Goal: Information Seeking & Learning: Check status

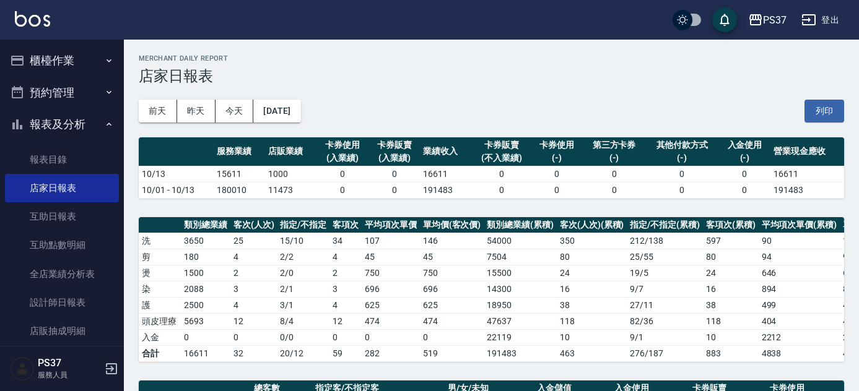
scroll to position [350, 0]
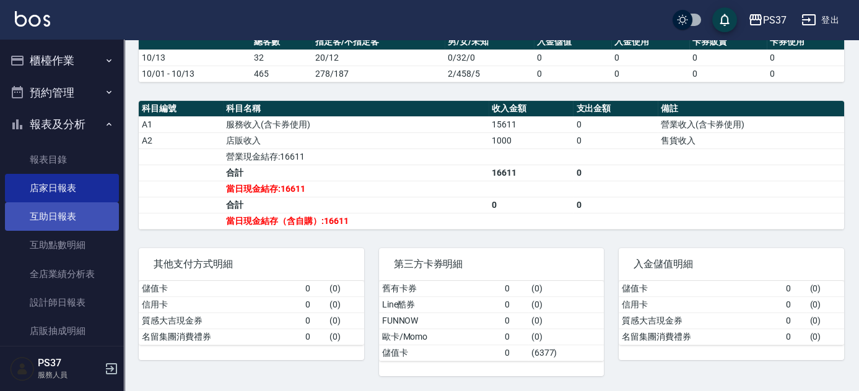
click at [48, 222] on link "互助日報表" at bounding box center [62, 217] width 114 height 28
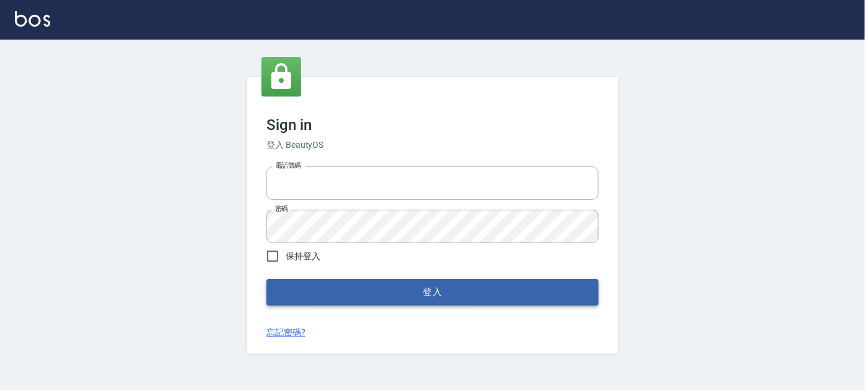
type input "037692666"
click at [403, 287] on button "登入" at bounding box center [432, 292] width 332 height 26
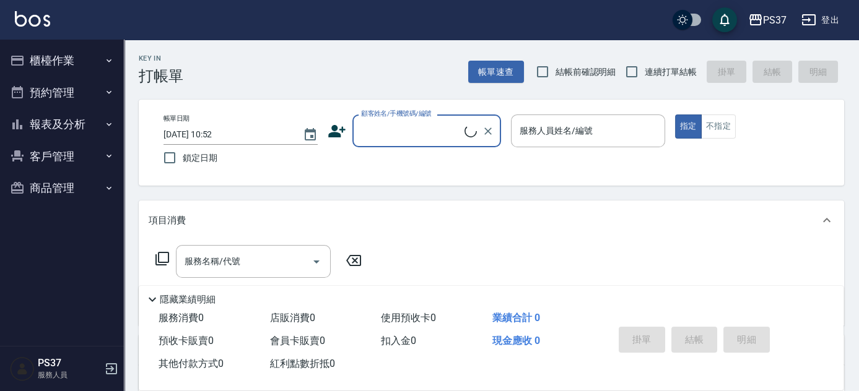
click at [89, 129] on button "報表及分析" at bounding box center [62, 124] width 114 height 32
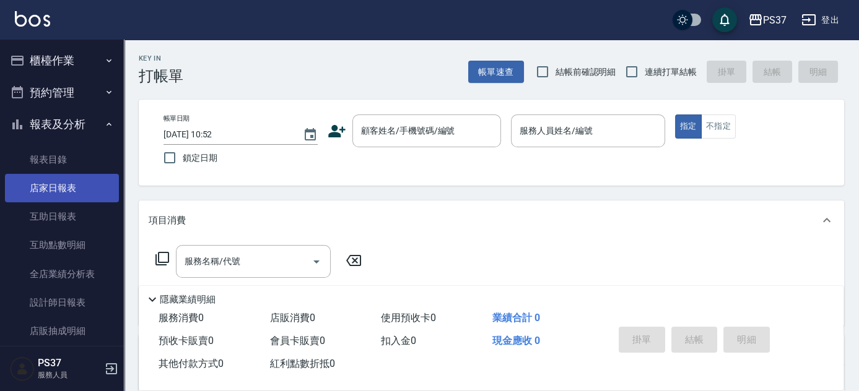
click at [63, 198] on link "店家日報表" at bounding box center [62, 188] width 114 height 28
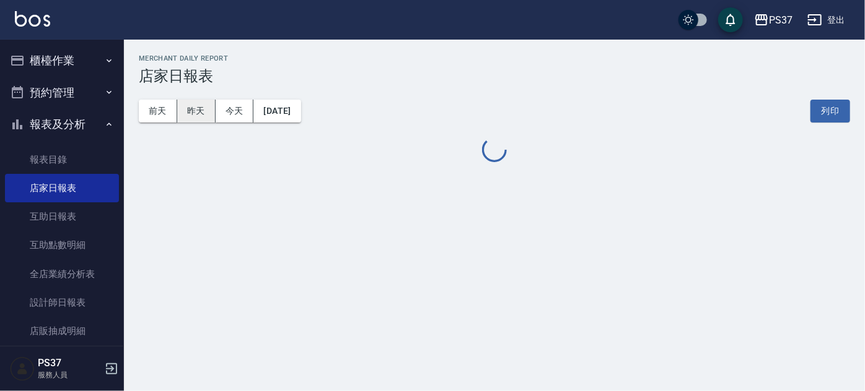
click at [199, 114] on button "昨天" at bounding box center [196, 111] width 38 height 23
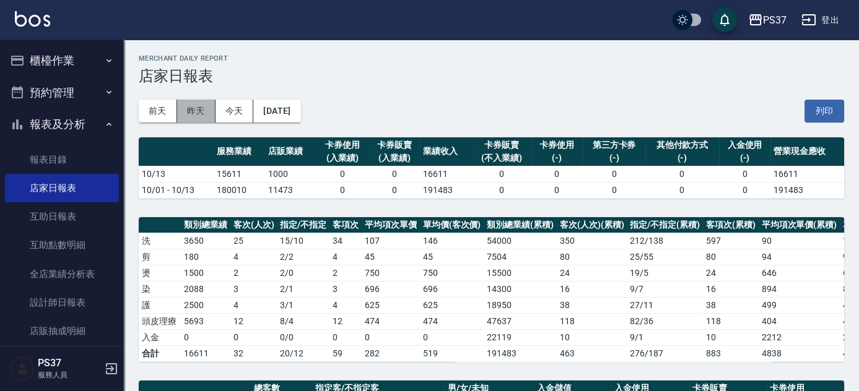
click at [203, 110] on button "昨天" at bounding box center [196, 111] width 38 height 23
click at [141, 118] on button "前天" at bounding box center [158, 111] width 38 height 23
click at [300, 112] on button "[DATE]" at bounding box center [276, 111] width 47 height 23
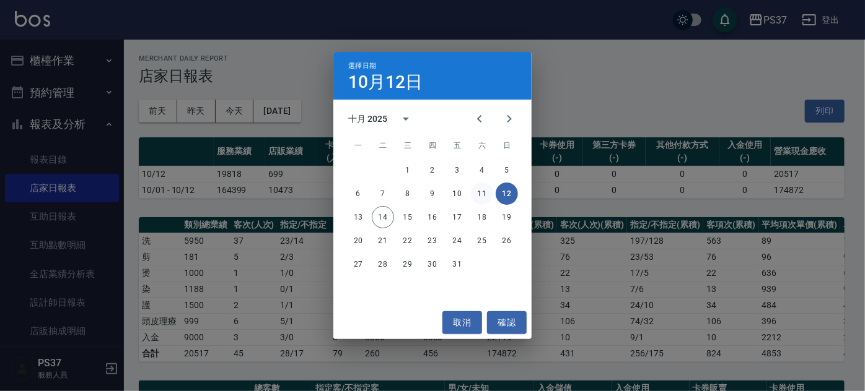
click at [481, 196] on button "11" at bounding box center [482, 194] width 22 height 22
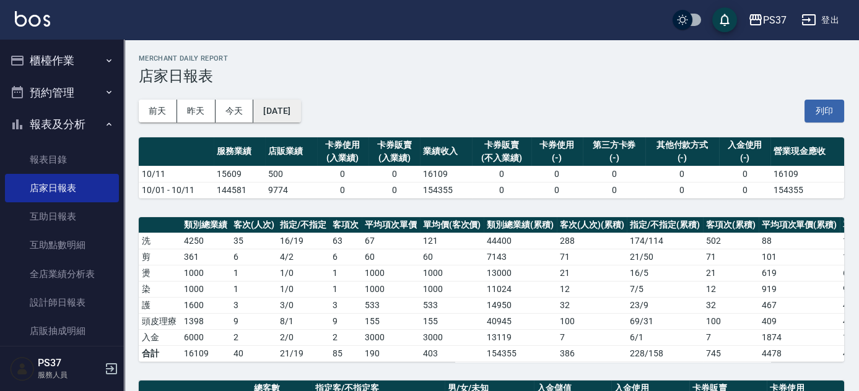
click at [293, 116] on button "[DATE]" at bounding box center [276, 111] width 47 height 23
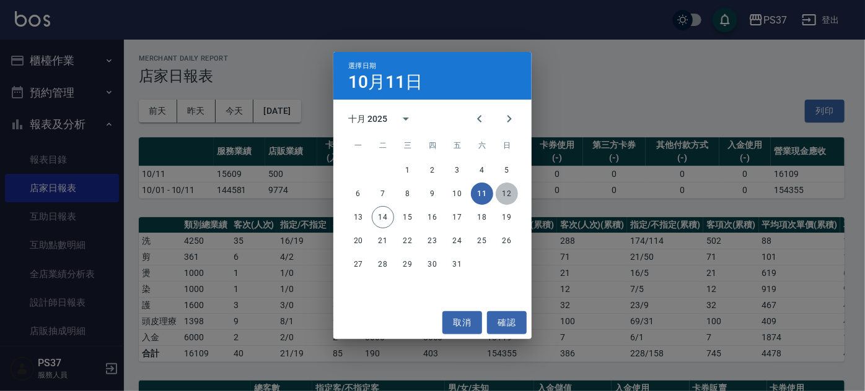
click at [504, 201] on button "12" at bounding box center [506, 194] width 22 height 22
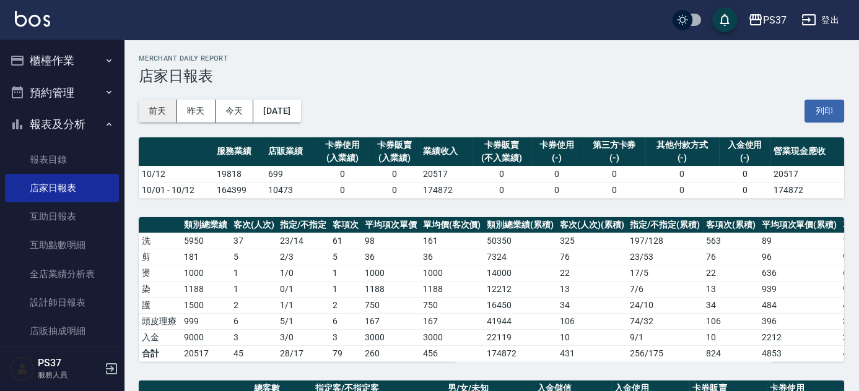
click at [168, 113] on button "前天" at bounding box center [158, 111] width 38 height 23
click at [193, 113] on button "昨天" at bounding box center [196, 111] width 38 height 23
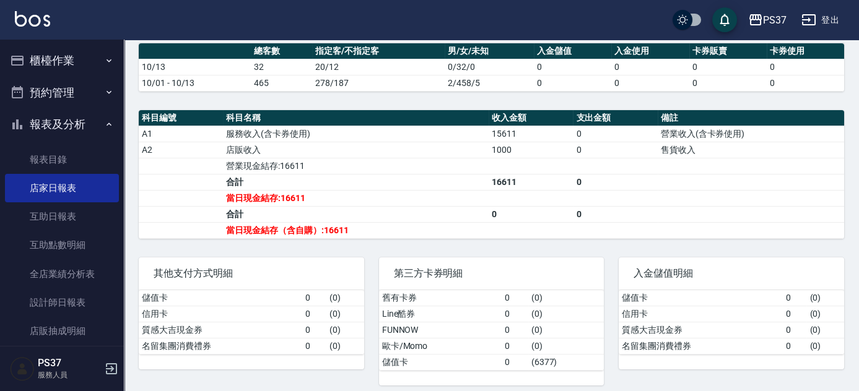
scroll to position [350, 0]
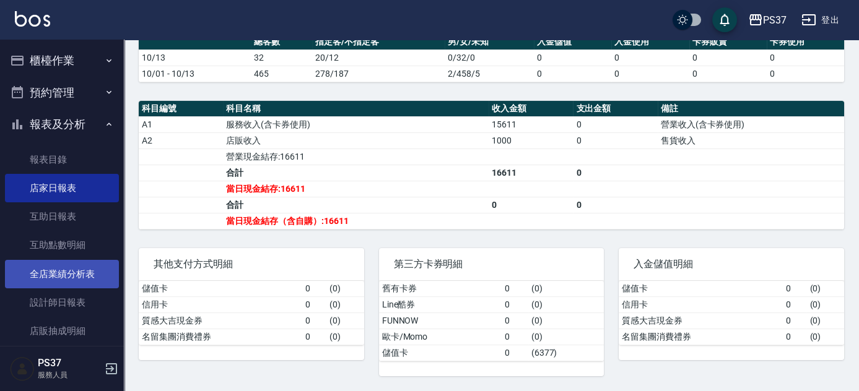
click at [68, 276] on link "全店業績分析表" at bounding box center [62, 274] width 114 height 28
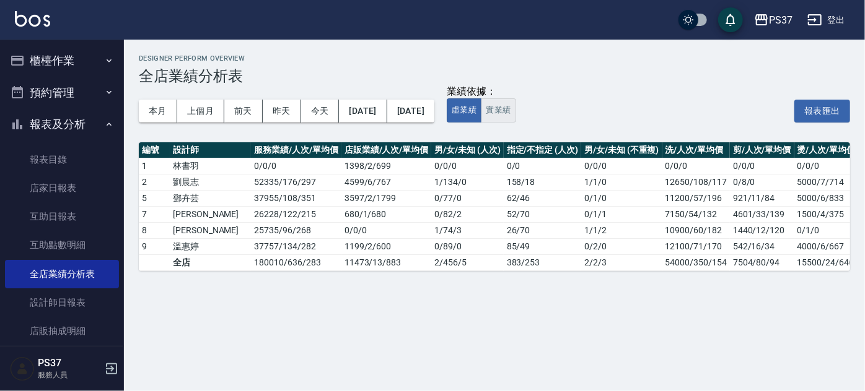
click at [515, 104] on button "實業績" at bounding box center [498, 110] width 35 height 24
